Goal: Task Accomplishment & Management: Use online tool/utility

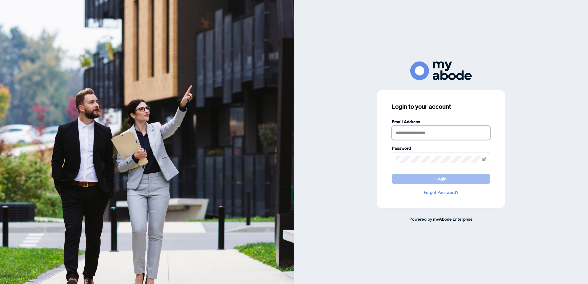
type input "**********"
click at [445, 180] on span "Login" at bounding box center [440, 179] width 11 height 10
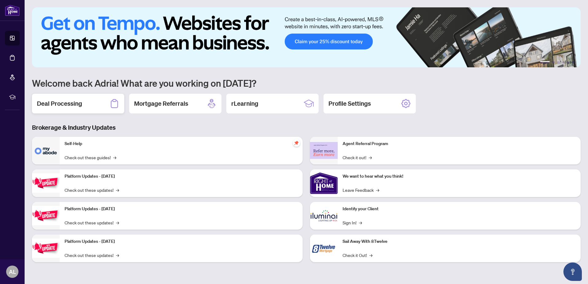
click at [68, 101] on h2 "Deal Processing" at bounding box center [59, 103] width 45 height 9
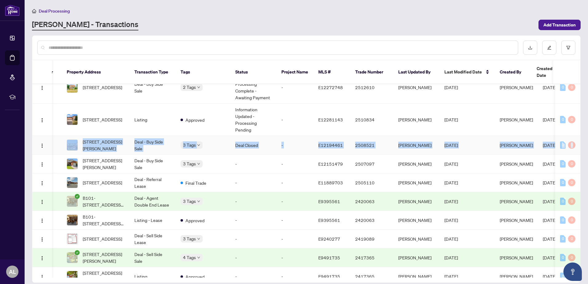
scroll to position [0, 55]
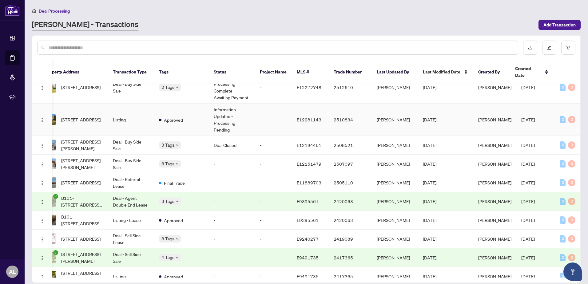
drag, startPoint x: 577, startPoint y: 127, endPoint x: 575, endPoint y: 123, distance: 4.4
click at [575, 123] on td "0 0" at bounding box center [567, 120] width 25 height 32
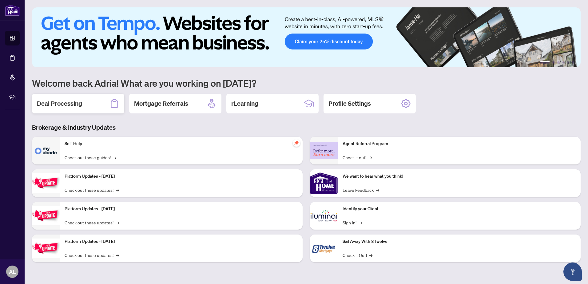
click at [70, 101] on h2 "Deal Processing" at bounding box center [59, 103] width 45 height 9
